Goal: Register for event/course

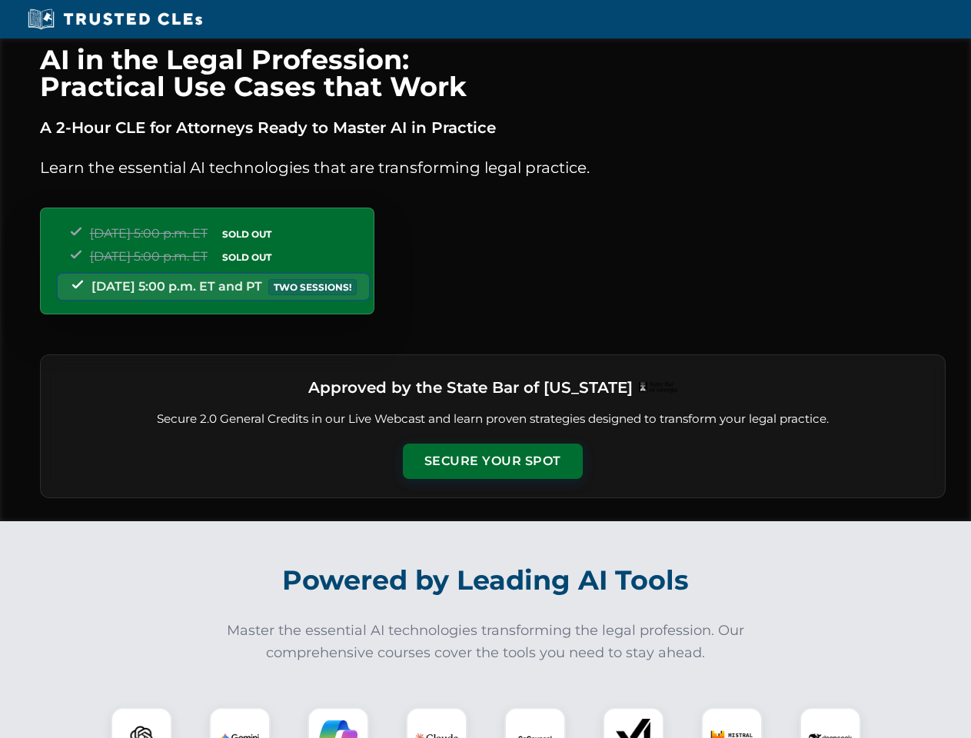
click at [492, 462] on button "Secure Your Spot" at bounding box center [493, 461] width 180 height 35
click at [142, 723] on img at bounding box center [141, 738] width 45 height 45
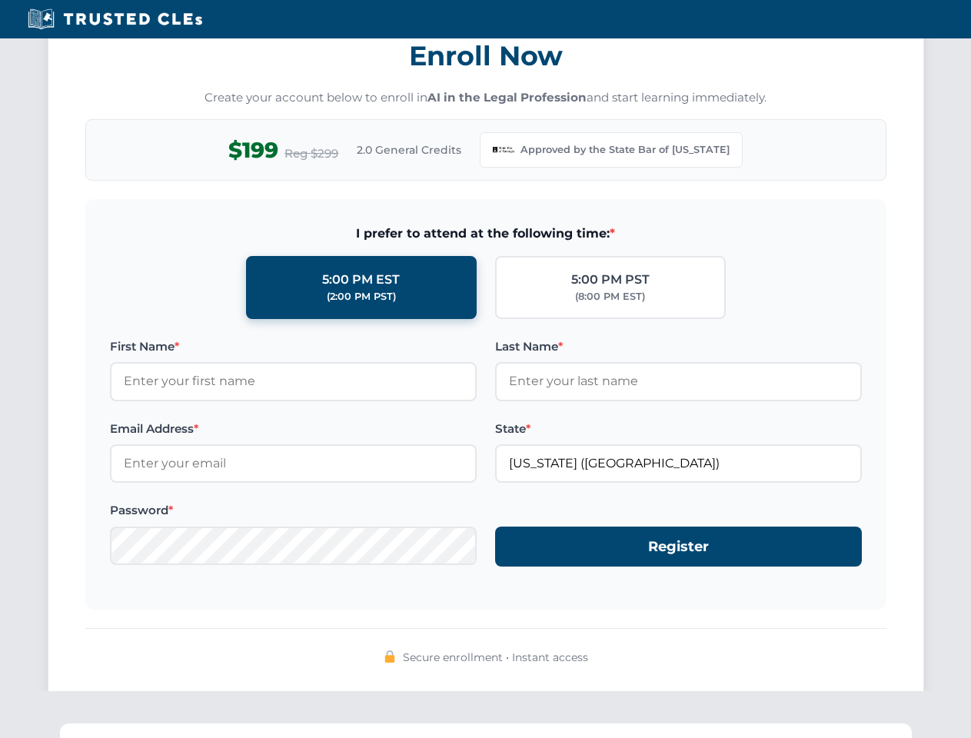
scroll to position [1499, 0]
